Goal: Browse casually

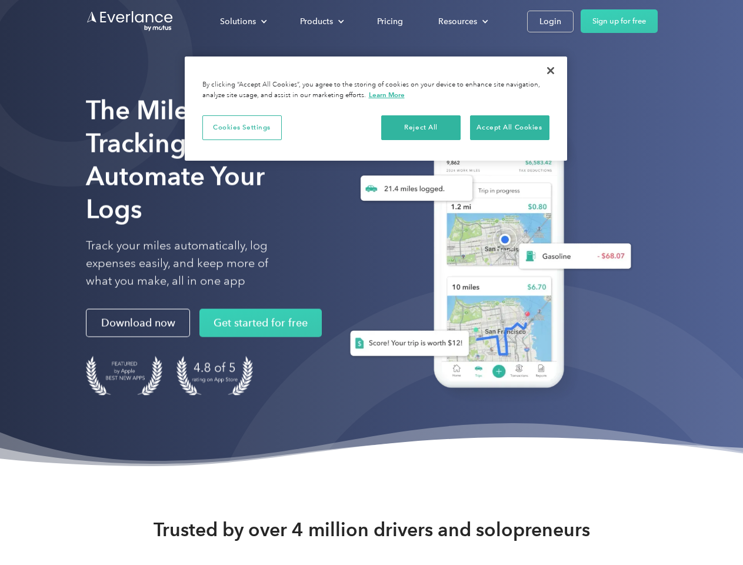
click at [243, 21] on div "Solutions" at bounding box center [238, 21] width 36 height 15
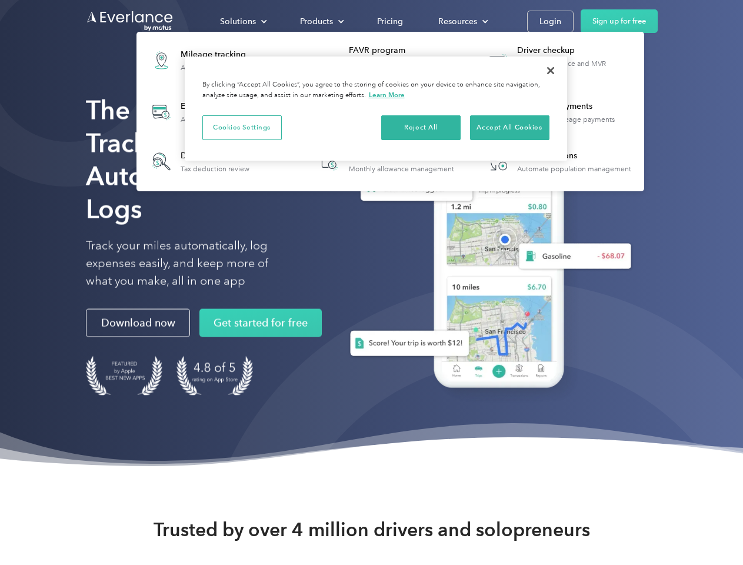
click at [321, 21] on div "Products" at bounding box center [316, 21] width 33 height 15
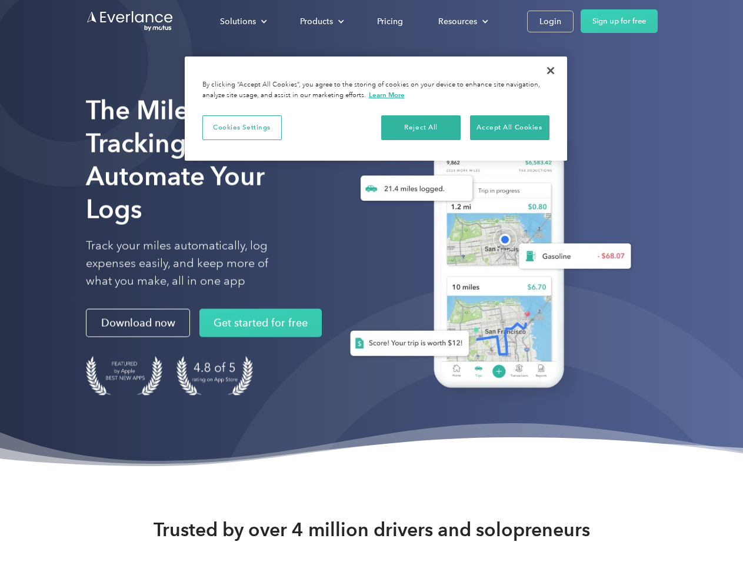
click at [462, 21] on div "Resources" at bounding box center [457, 21] width 39 height 15
click at [242, 127] on button "Cookies Settings" at bounding box center [241, 127] width 79 height 25
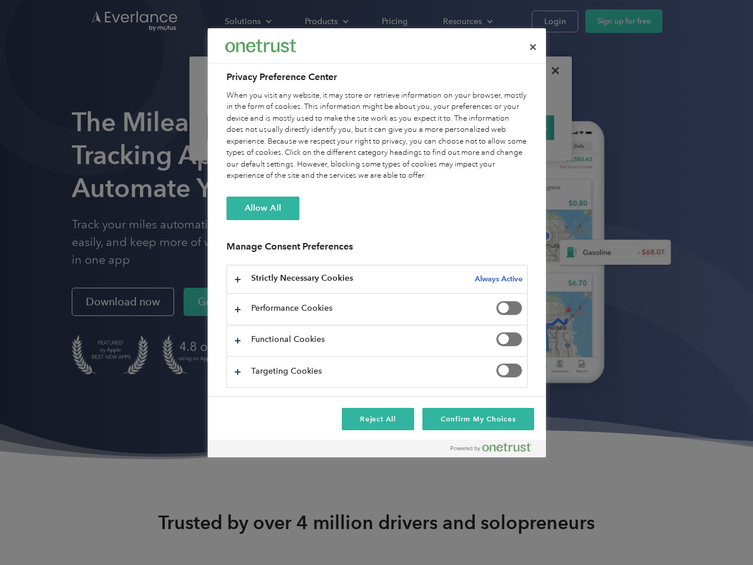
click at [421, 127] on div "When you visit any website, it may store or retrieve information on your browse…" at bounding box center [377, 136] width 301 height 92
click at [510, 127] on div "When you visit any website, it may store or retrieve information on your browse…" at bounding box center [377, 136] width 301 height 92
click at [551, 71] on div at bounding box center [376, 282] width 753 height 565
